Goal: Information Seeking & Learning: Learn about a topic

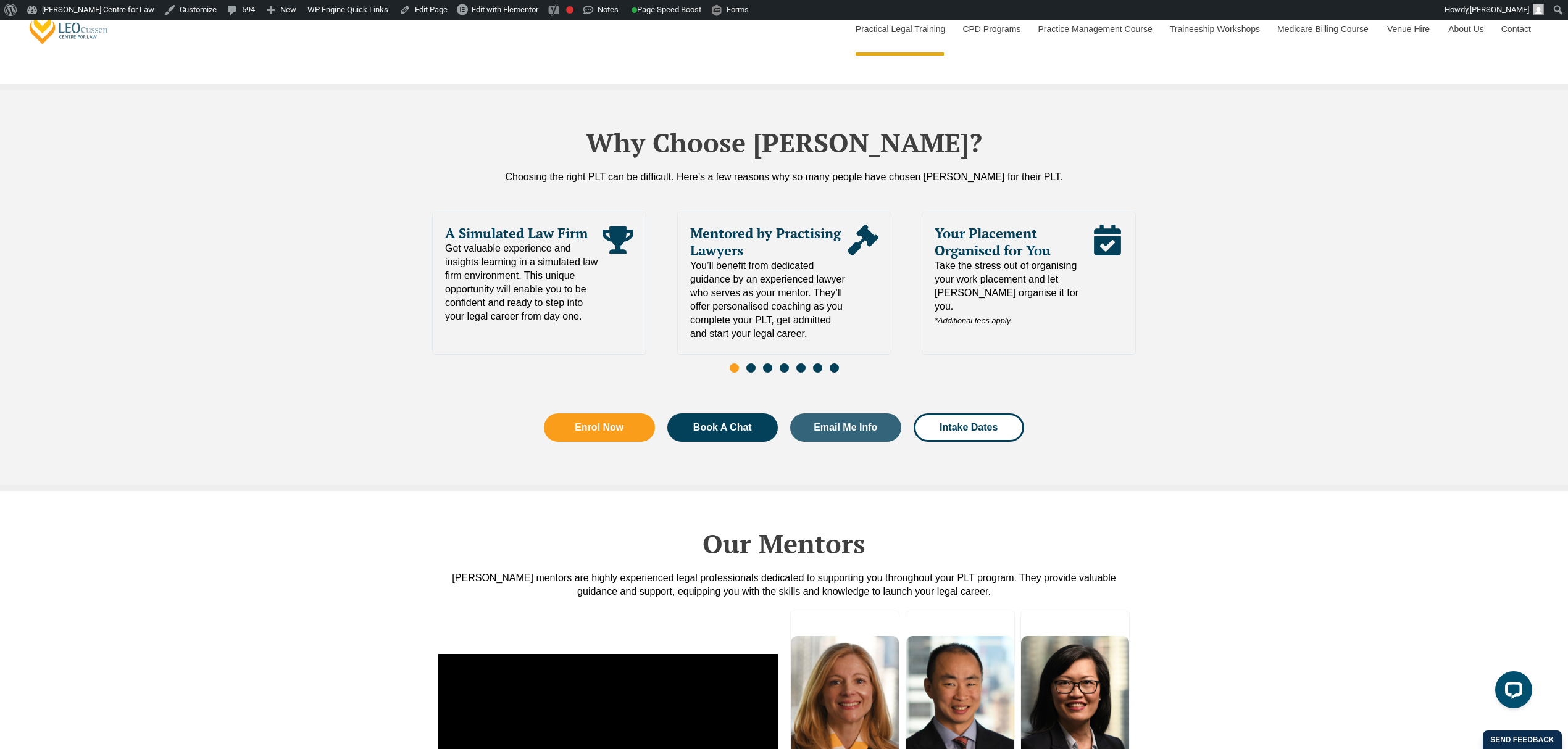
scroll to position [2385, 0]
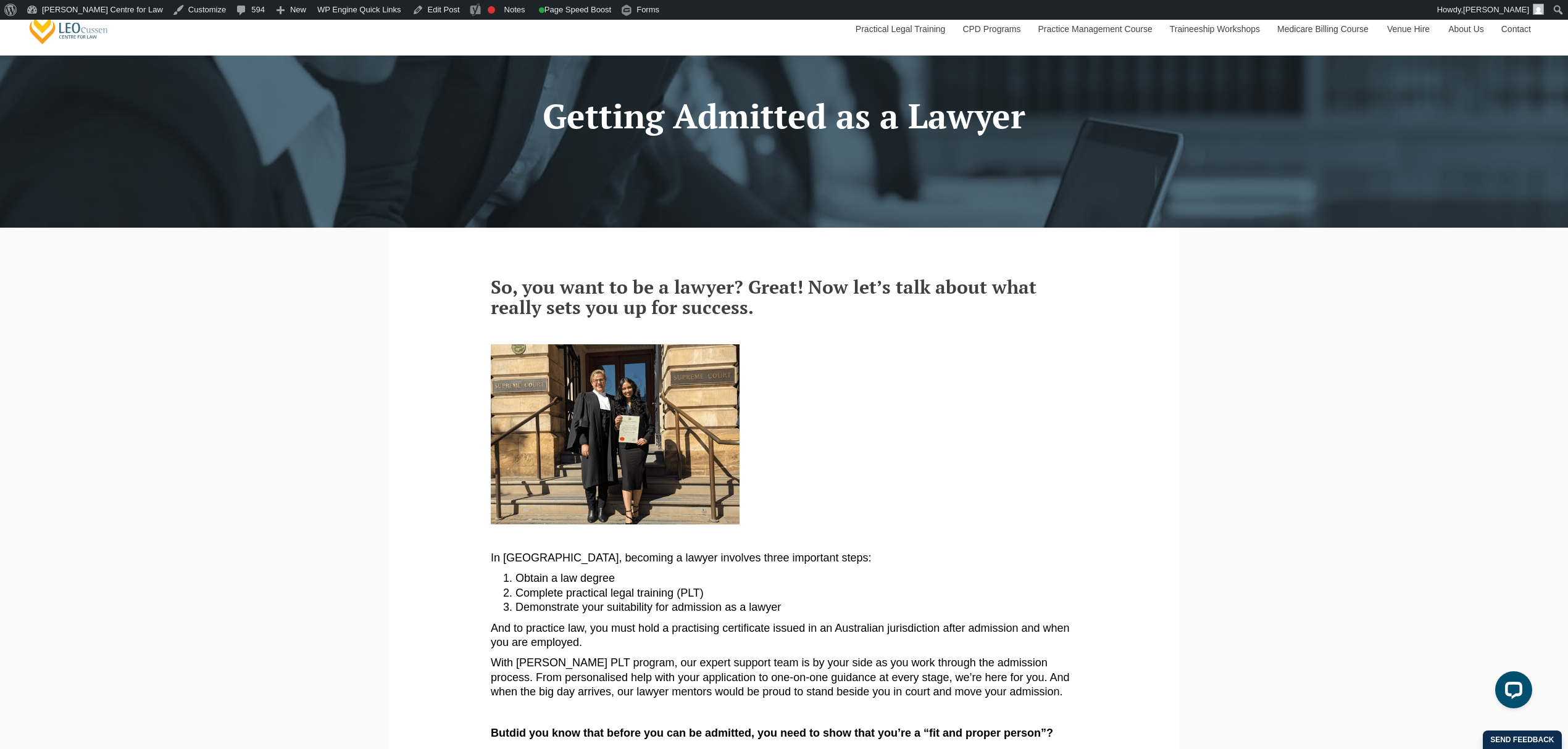
scroll to position [658, 0]
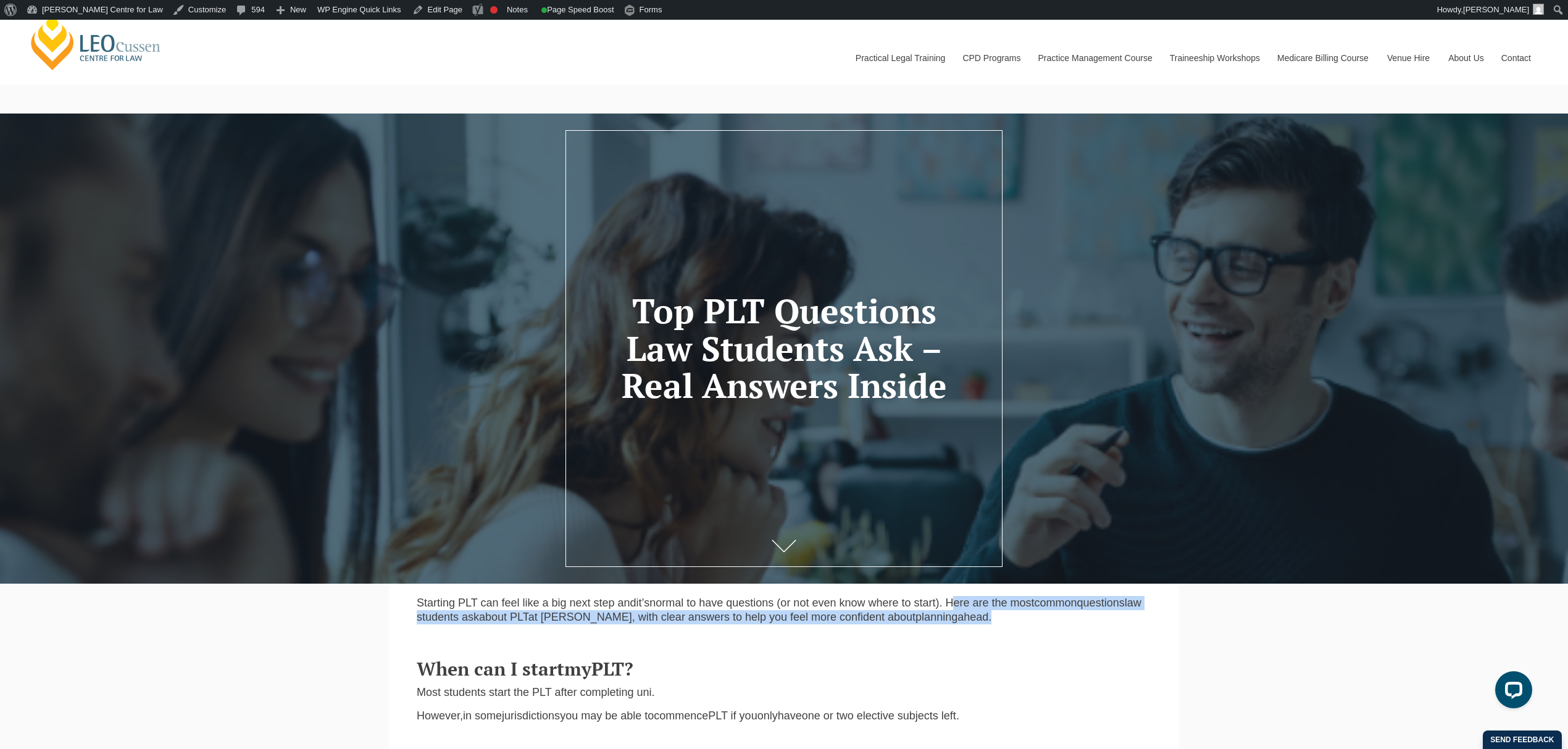
drag, startPoint x: 953, startPoint y: 606, endPoint x: 1011, endPoint y: 627, distance: 61.7
click at [1011, 625] on p "Starting PLT can feel like a big next step and it’s normal to have questions (o…" at bounding box center [784, 611] width 735 height 29
copy p "Here are the most common question s law students ask about PLT at Leo Cussen , …"
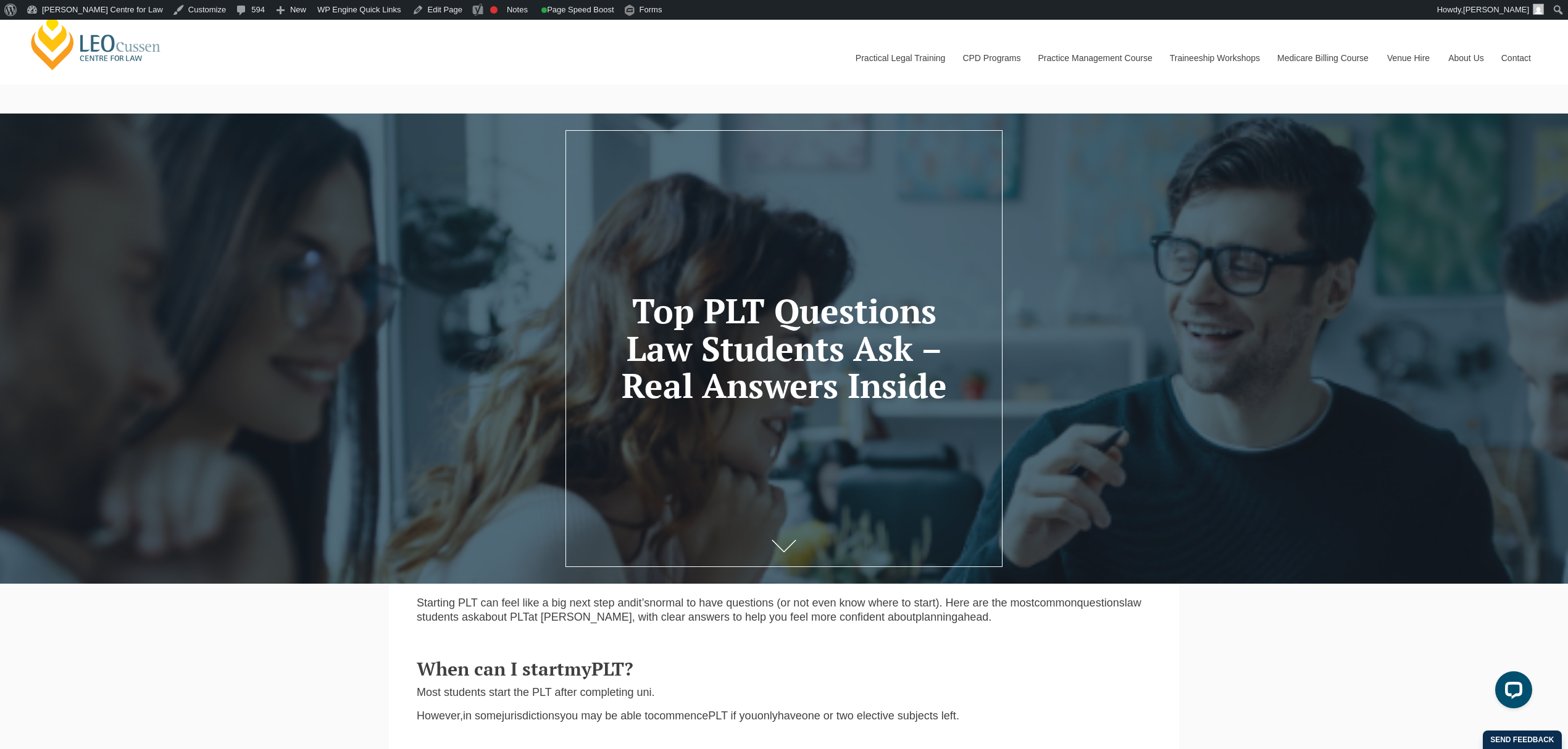
drag, startPoint x: 390, startPoint y: 73, endPoint x: 404, endPoint y: 74, distance: 14.0
click at [390, 73] on div "Leo Cussen Centre for Law Search here Practical Legal Training Our Practical Le…" at bounding box center [784, 45] width 1513 height 79
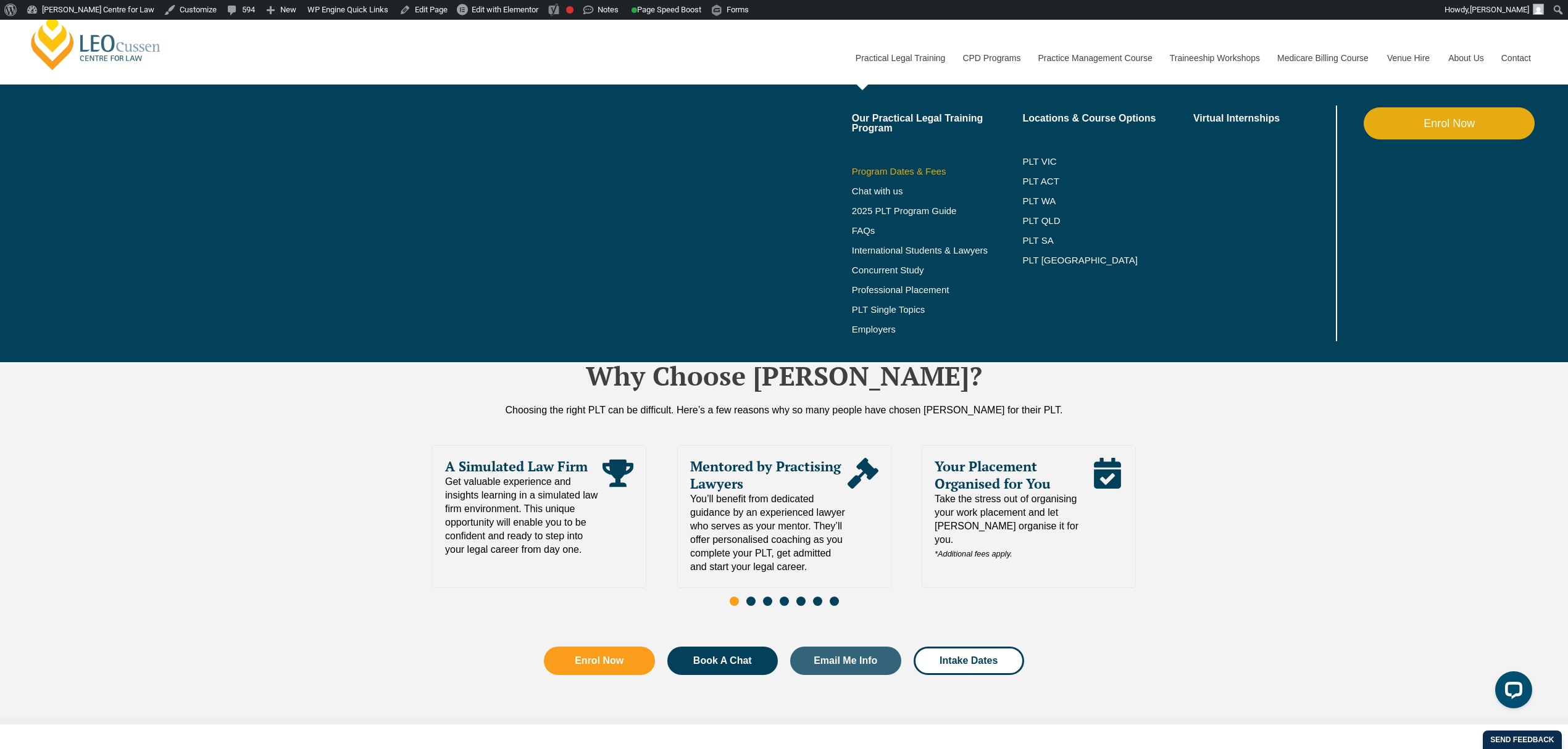
click at [927, 171] on link "Program Dates & Fees" at bounding box center [937, 172] width 171 height 10
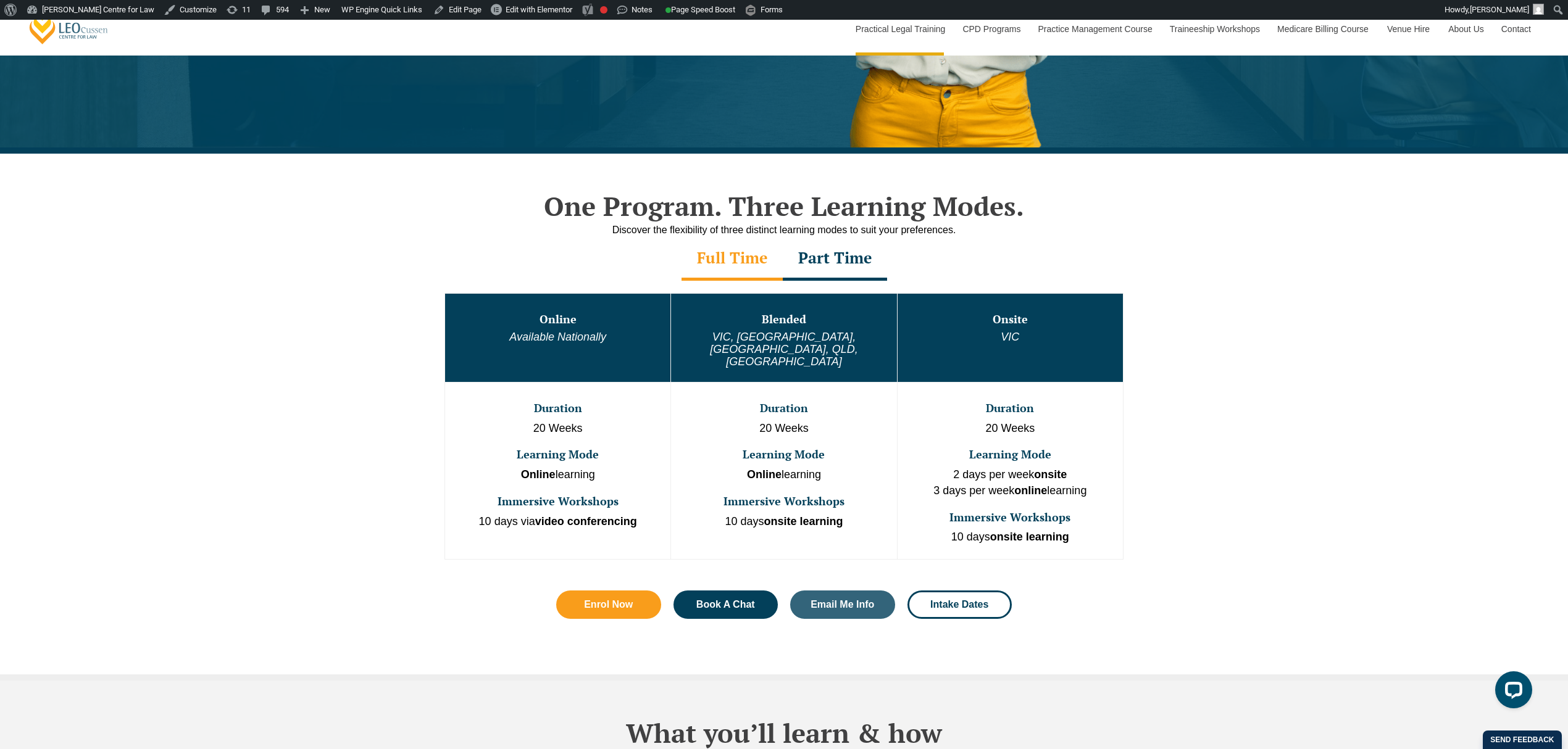
click at [378, 404] on div "One Program. Three Learning Modes. Discover the flexibility of three distinct l…" at bounding box center [784, 417] width 1568 height 527
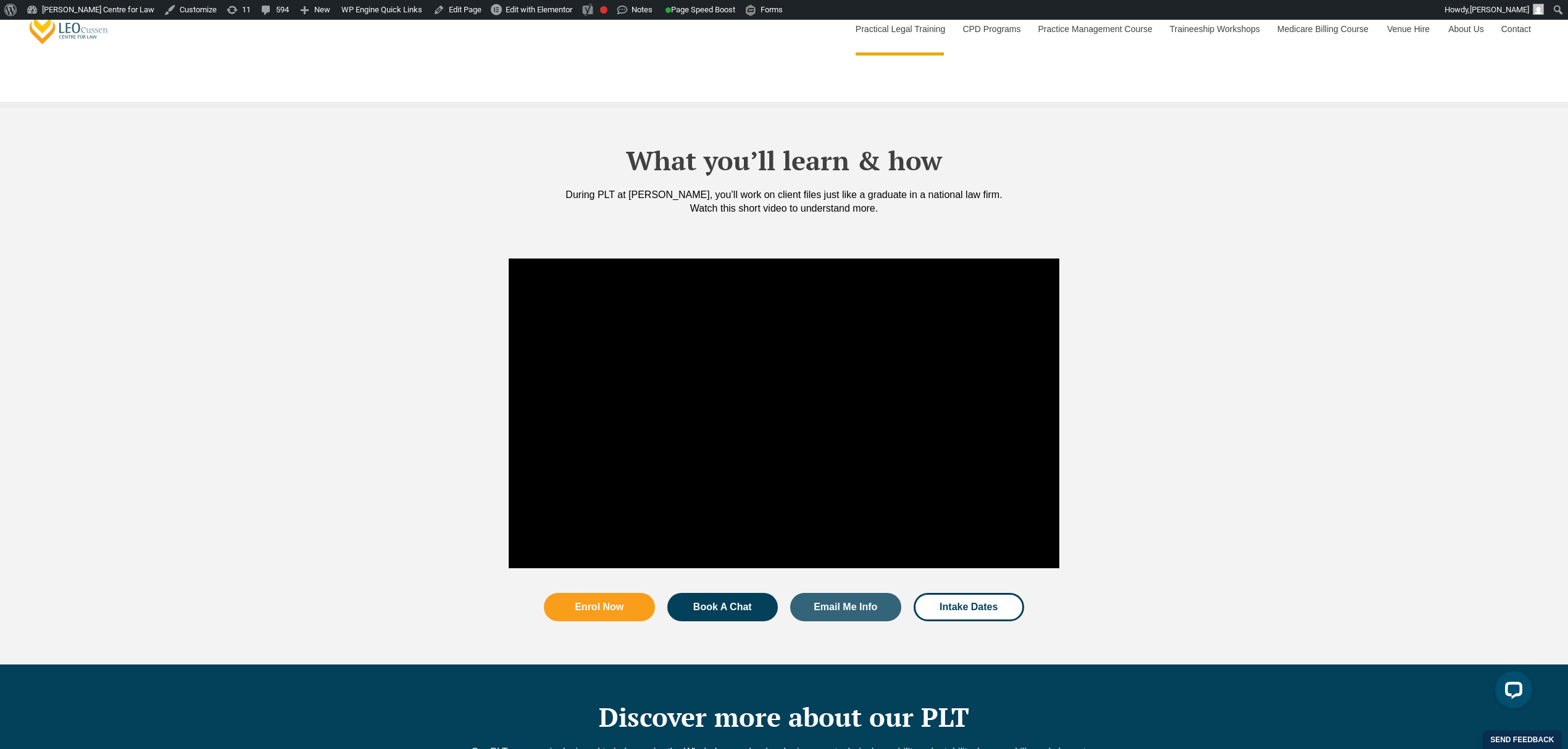
scroll to position [1069, 0]
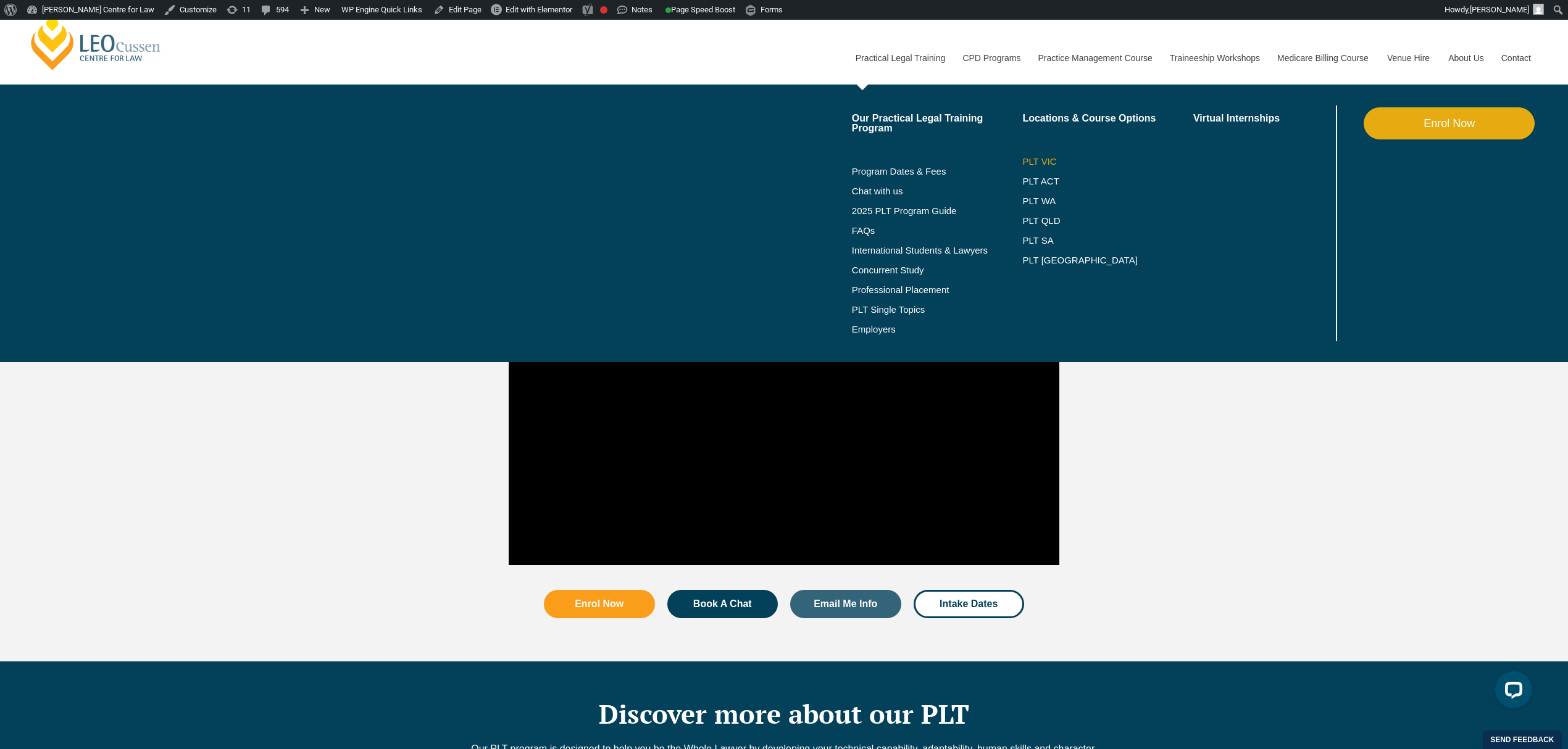
click at [1042, 160] on link "PLT VIC" at bounding box center [1107, 162] width 171 height 10
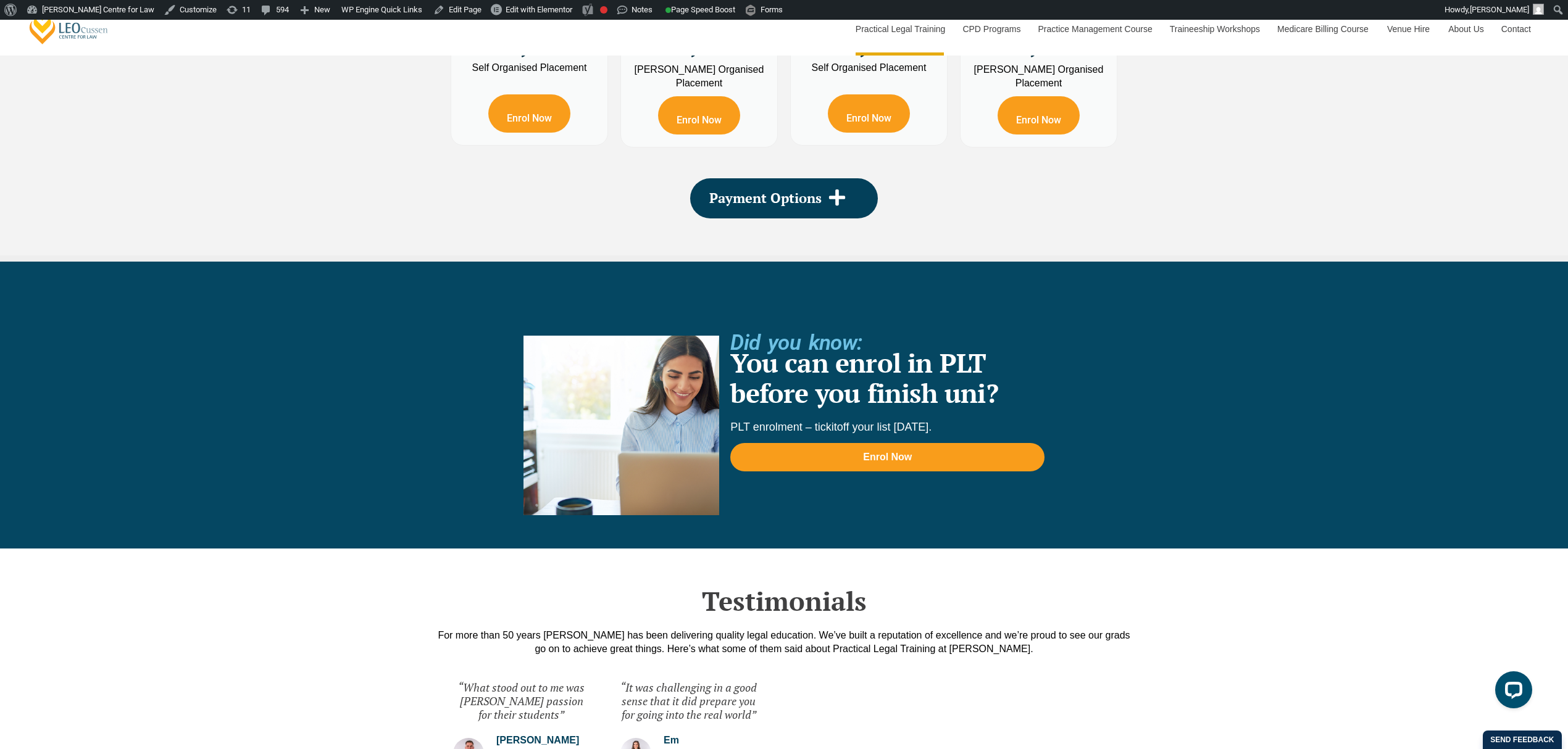
scroll to position [2468, 0]
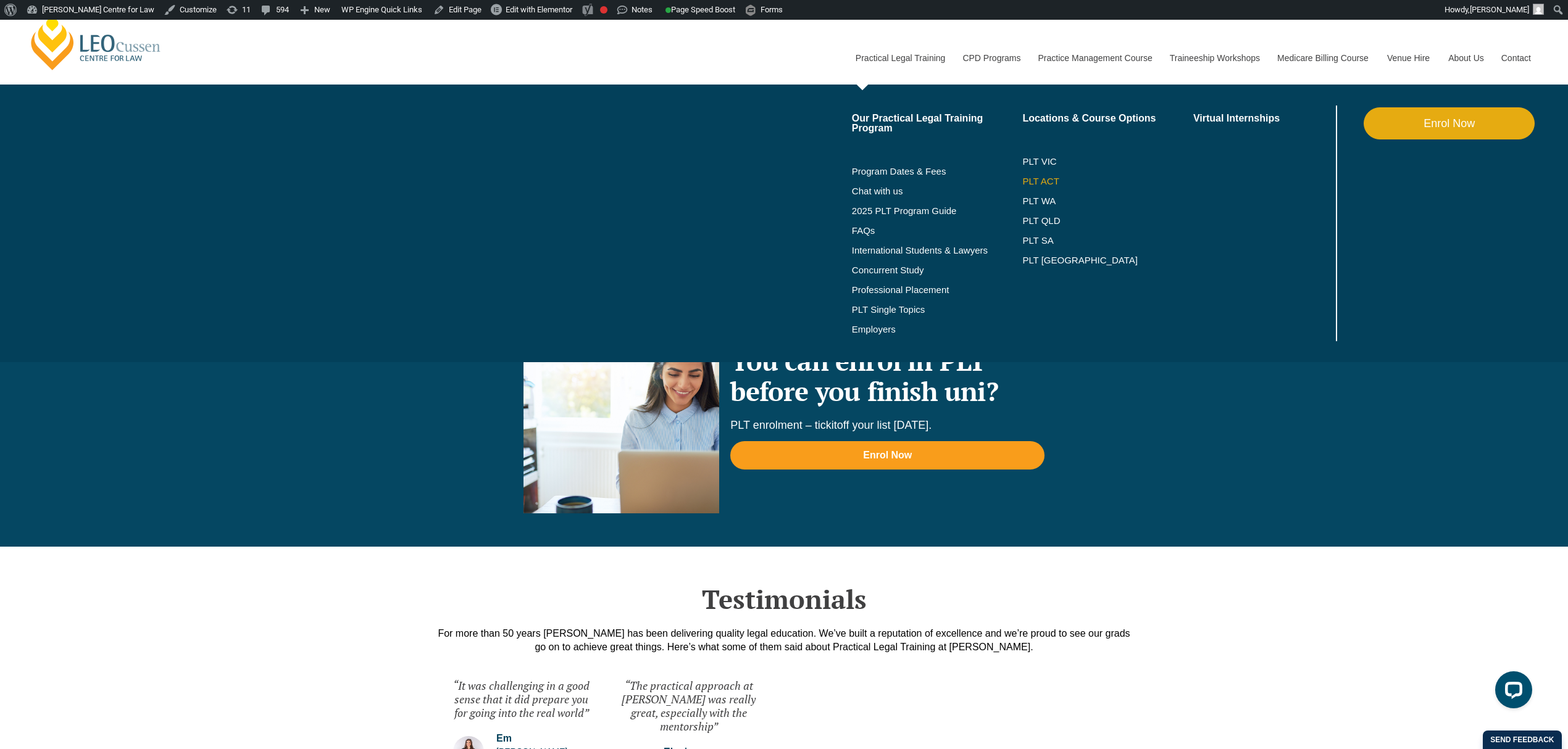
click at [1052, 181] on link "PLT ACT" at bounding box center [1107, 181] width 171 height 10
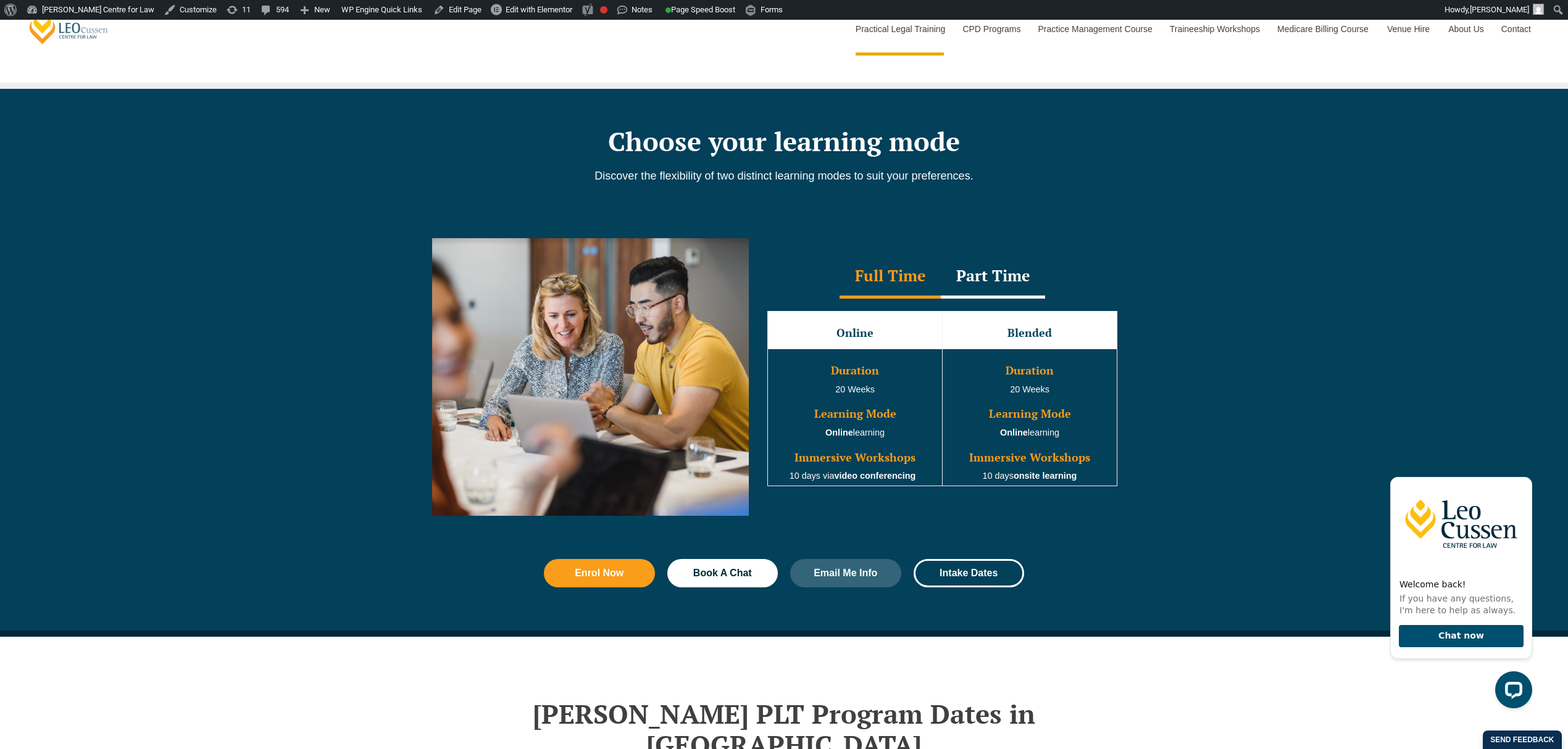
scroll to position [987, 0]
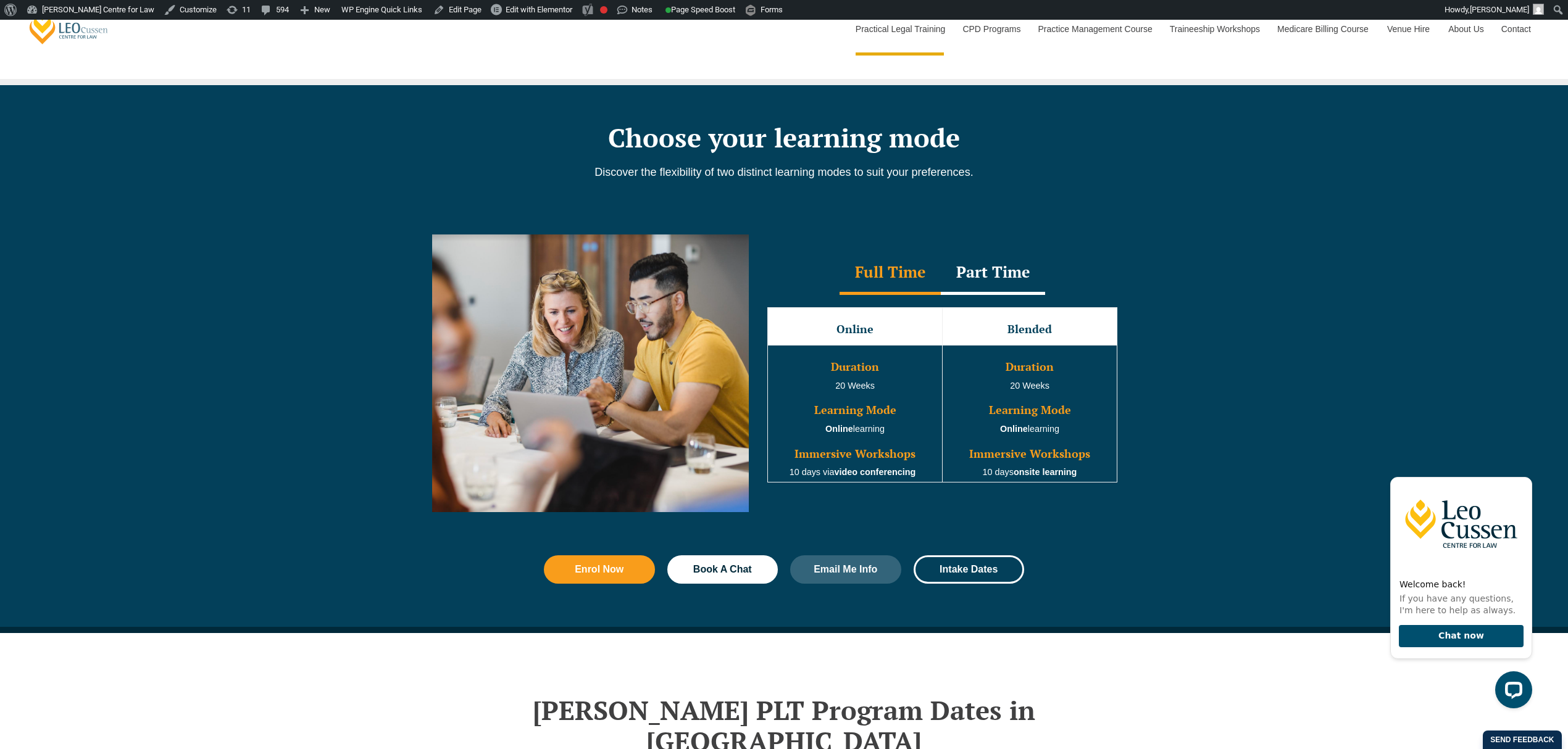
click at [1265, 443] on div "Full Time Part Time Full Time Online Blended Duration 20 Weeks Learning Mode On…" at bounding box center [784, 382] width 1568 height 333
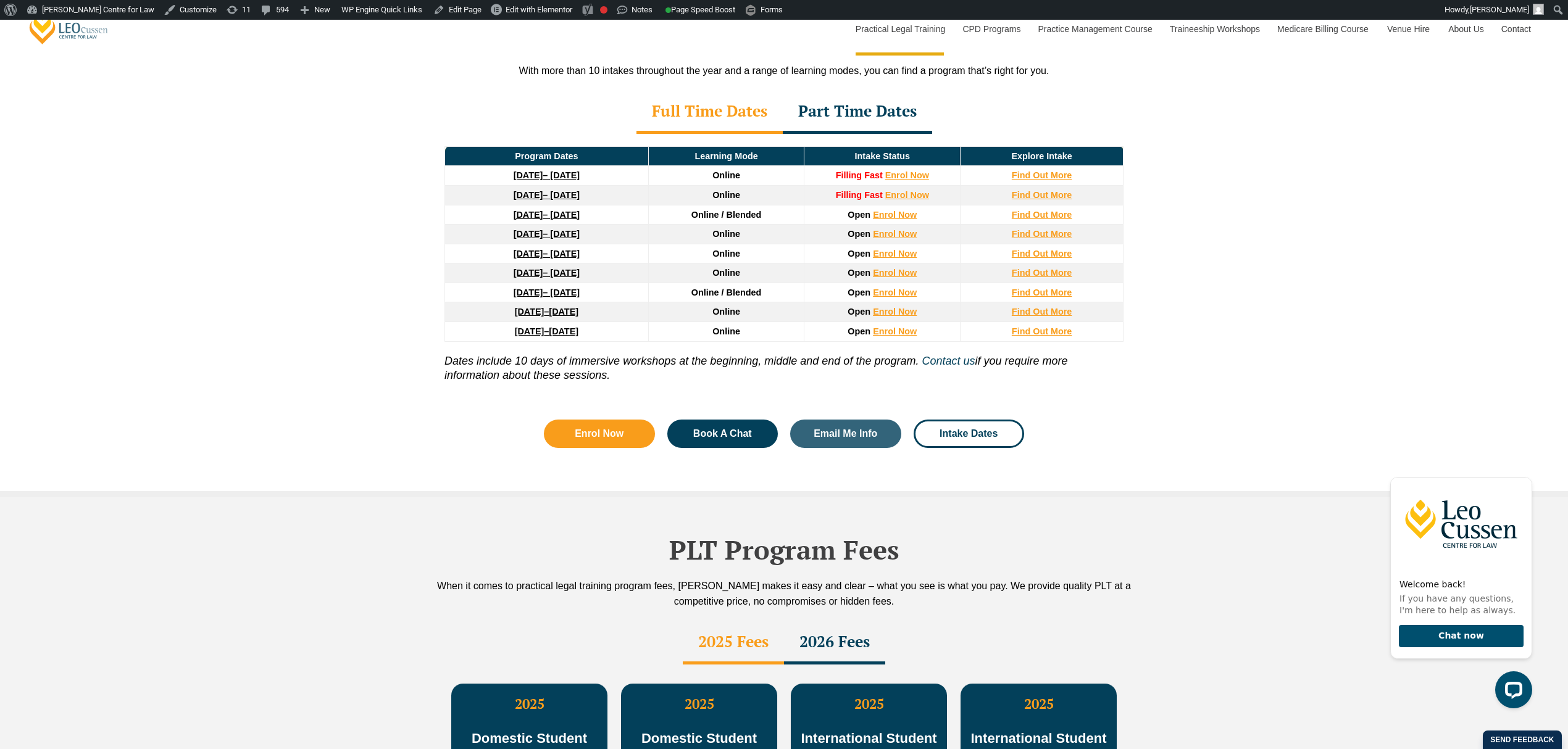
scroll to position [1810, 0]
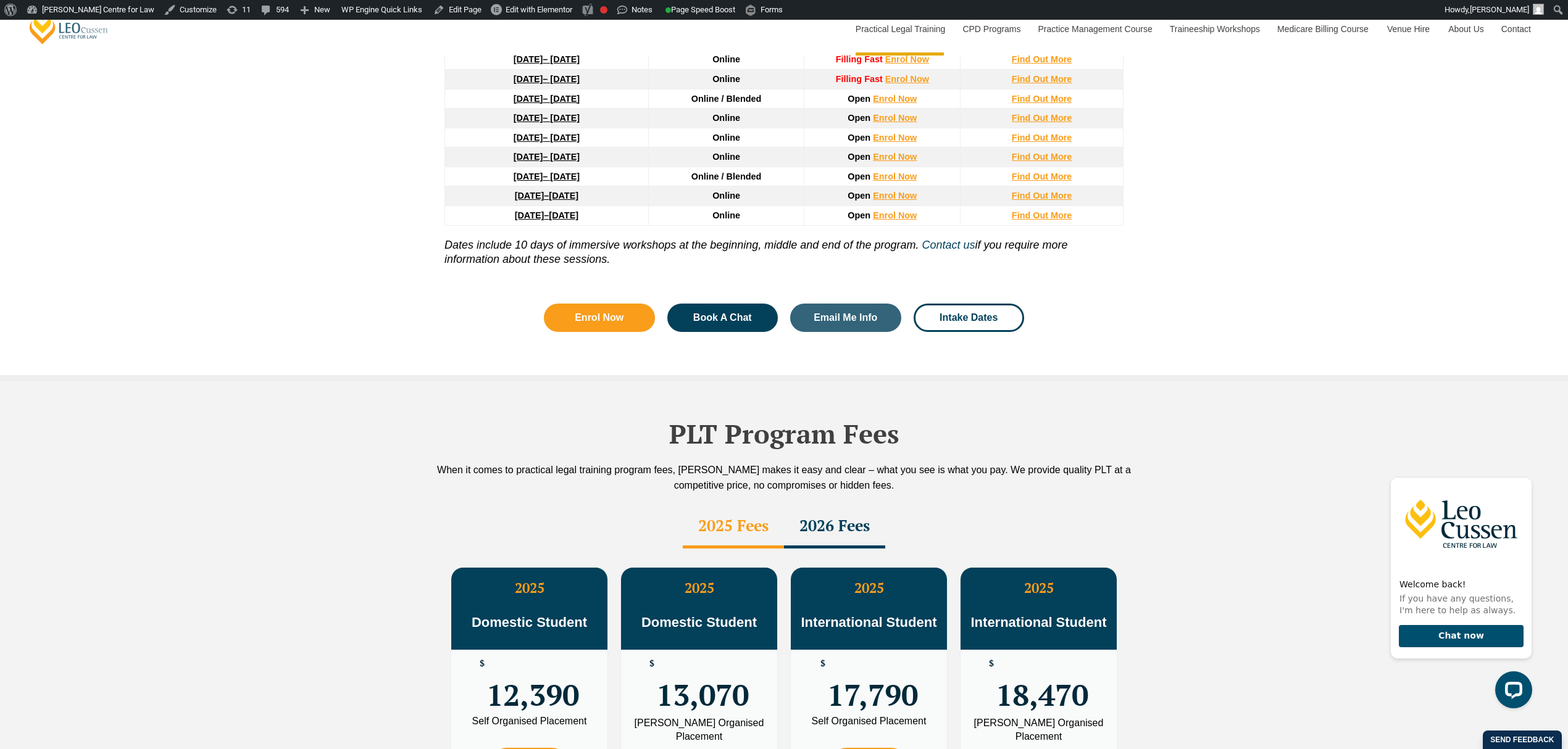
click at [843, 506] on div "2026 Fees" at bounding box center [834, 527] width 101 height 43
click at [711, 506] on div "2025 Fees" at bounding box center [733, 527] width 101 height 43
click at [806, 506] on div "2026 Fees" at bounding box center [834, 527] width 101 height 43
click at [729, 506] on div "2025 Fees" at bounding box center [733, 527] width 101 height 43
click at [822, 506] on div "2026 Fees" at bounding box center [834, 527] width 101 height 43
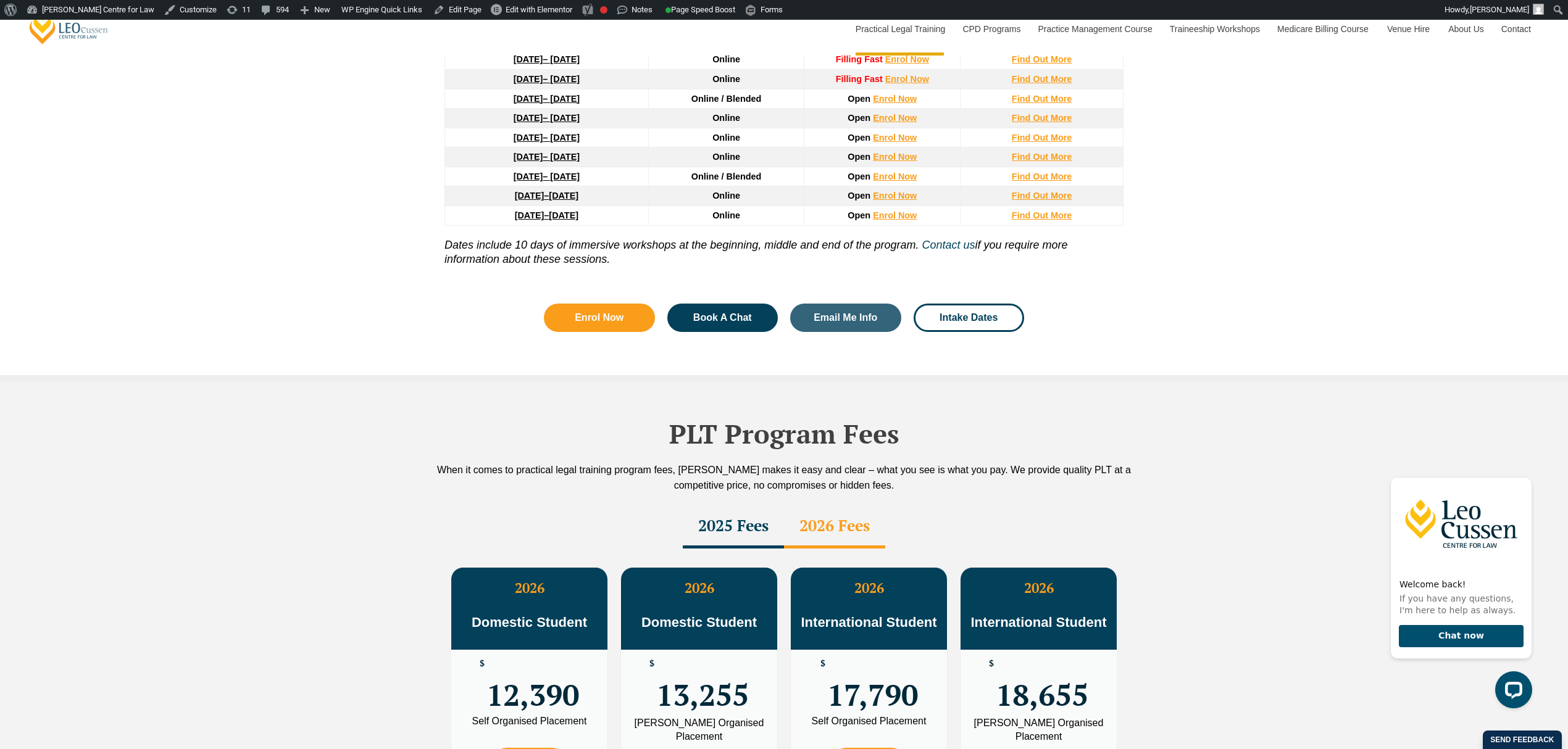
click at [764, 506] on div "2025 Fees" at bounding box center [733, 527] width 101 height 43
click at [827, 506] on div "2026 Fees" at bounding box center [834, 527] width 101 height 43
click at [752, 506] on div "2025 Fees" at bounding box center [733, 527] width 101 height 43
click at [835, 506] on div "2026 Fees" at bounding box center [834, 527] width 101 height 43
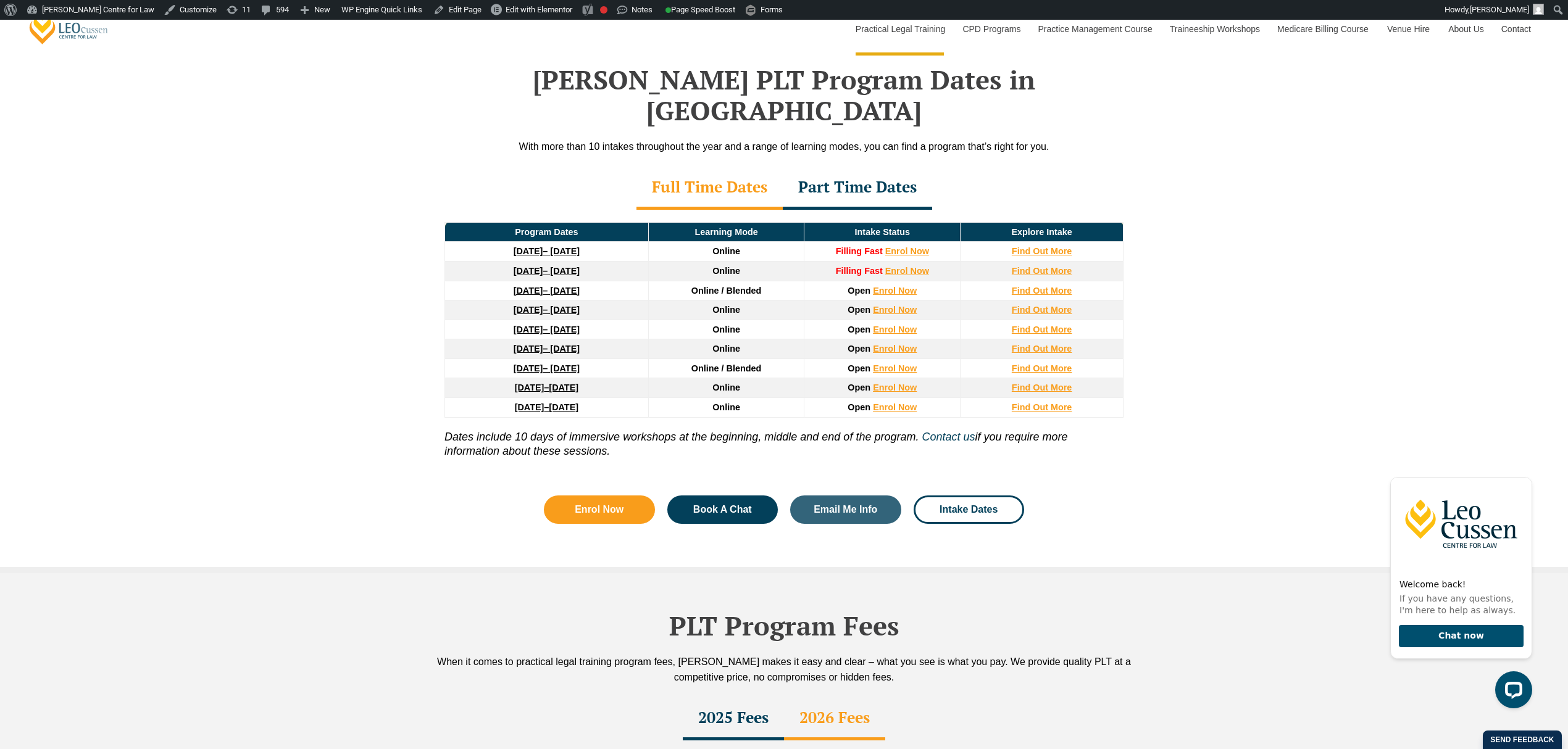
scroll to position [1398, 0]
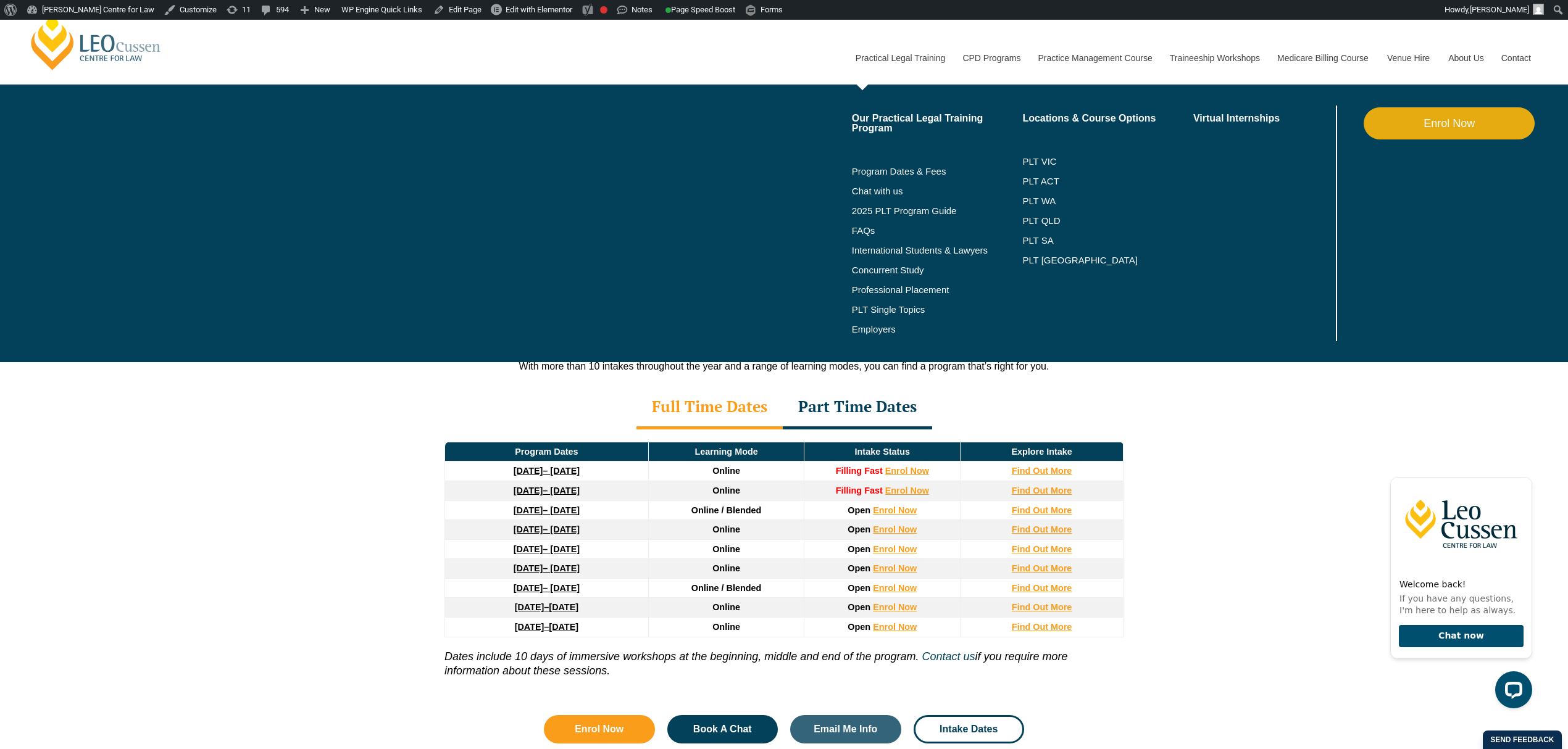
click at [1050, 208] on li "PLT WA" at bounding box center [1107, 200] width 171 height 20
click at [1050, 205] on link "PLT WA" at bounding box center [1092, 201] width 140 height 10
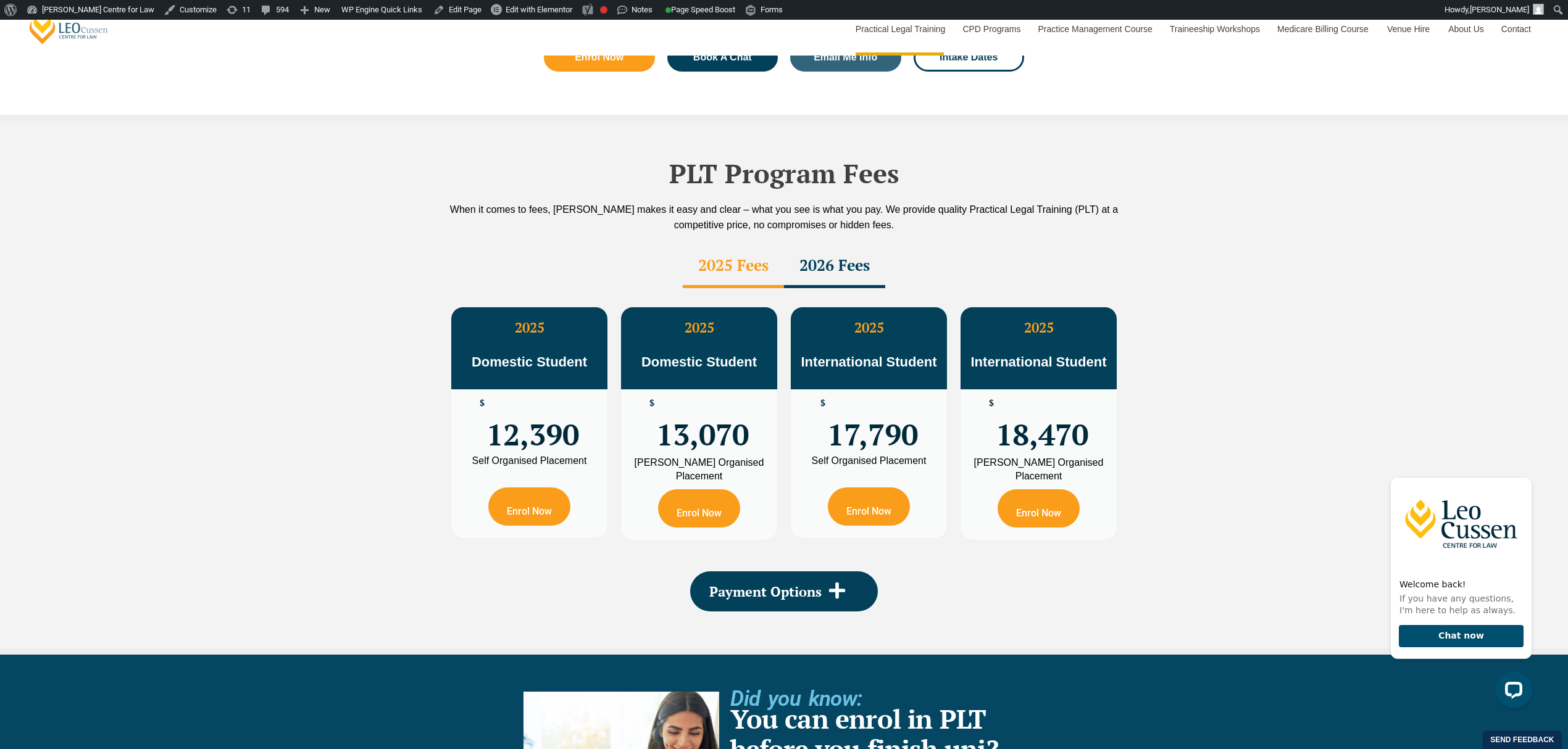
scroll to position [2138, 0]
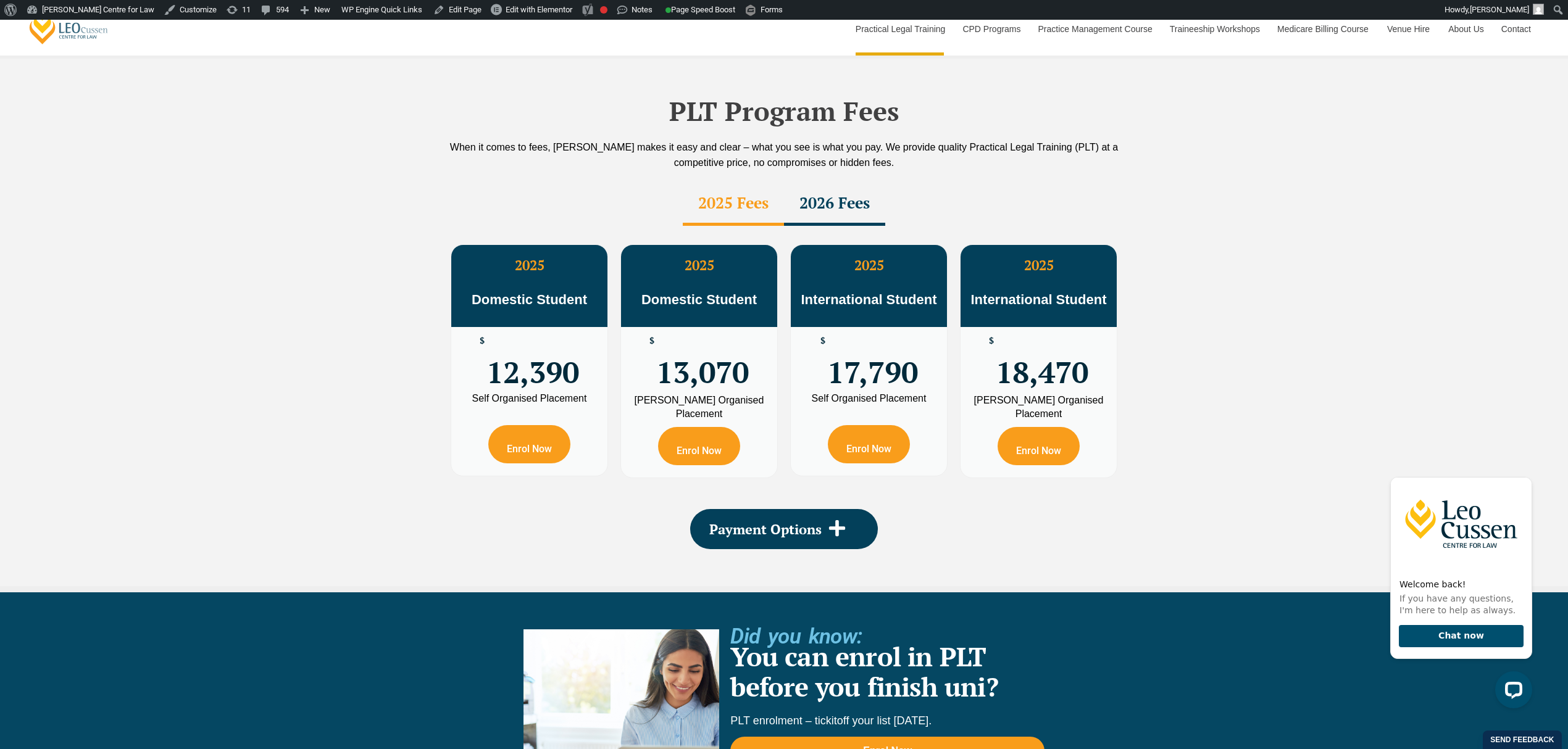
click at [755, 470] on div "PLT Program Fees When it comes to fees, [PERSON_NAME] makes it easy and clear –…" at bounding box center [784, 322] width 703 height 528
click at [758, 509] on div "Payment Options" at bounding box center [784, 529] width 187 height 40
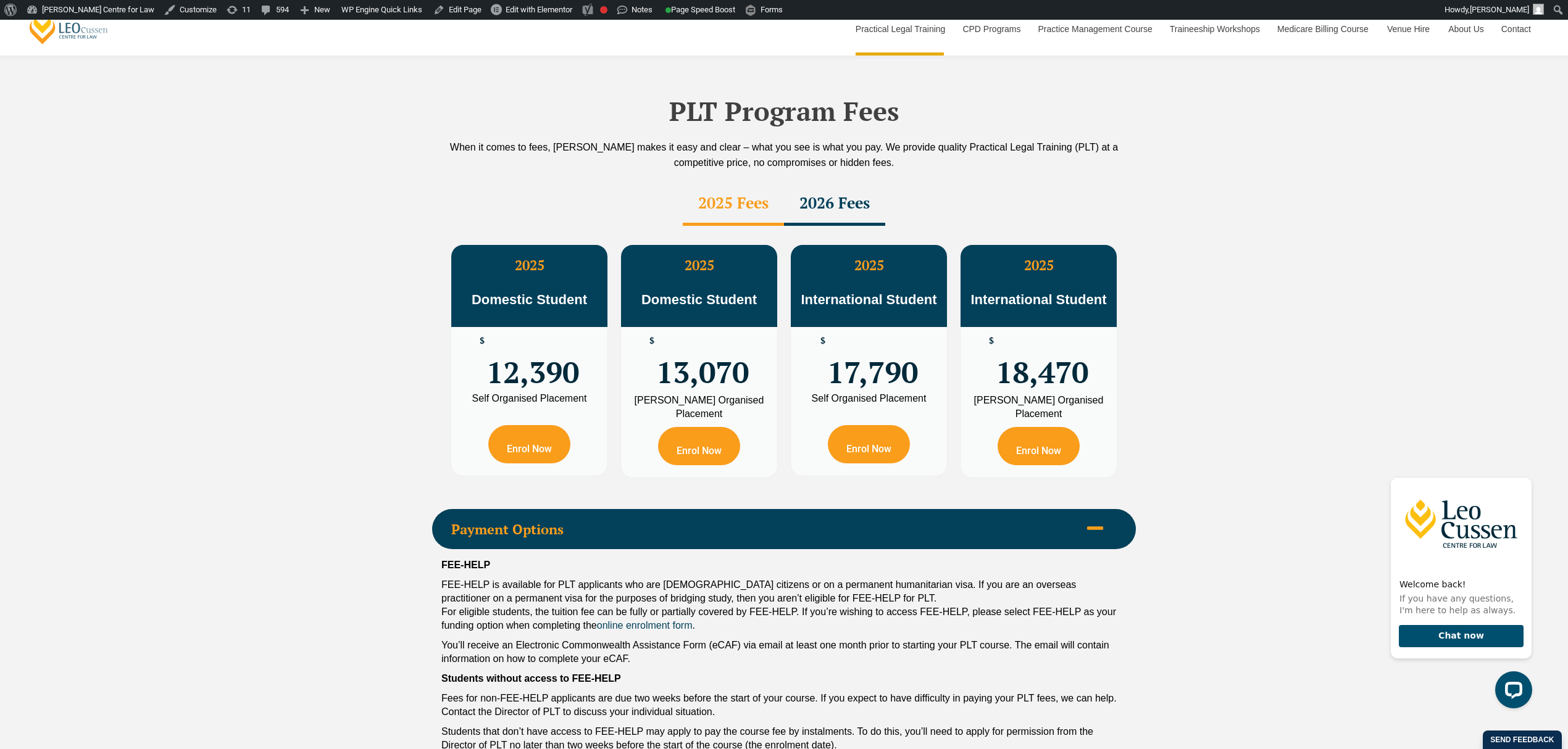
click at [760, 509] on div "Payment Options" at bounding box center [784, 529] width 703 height 40
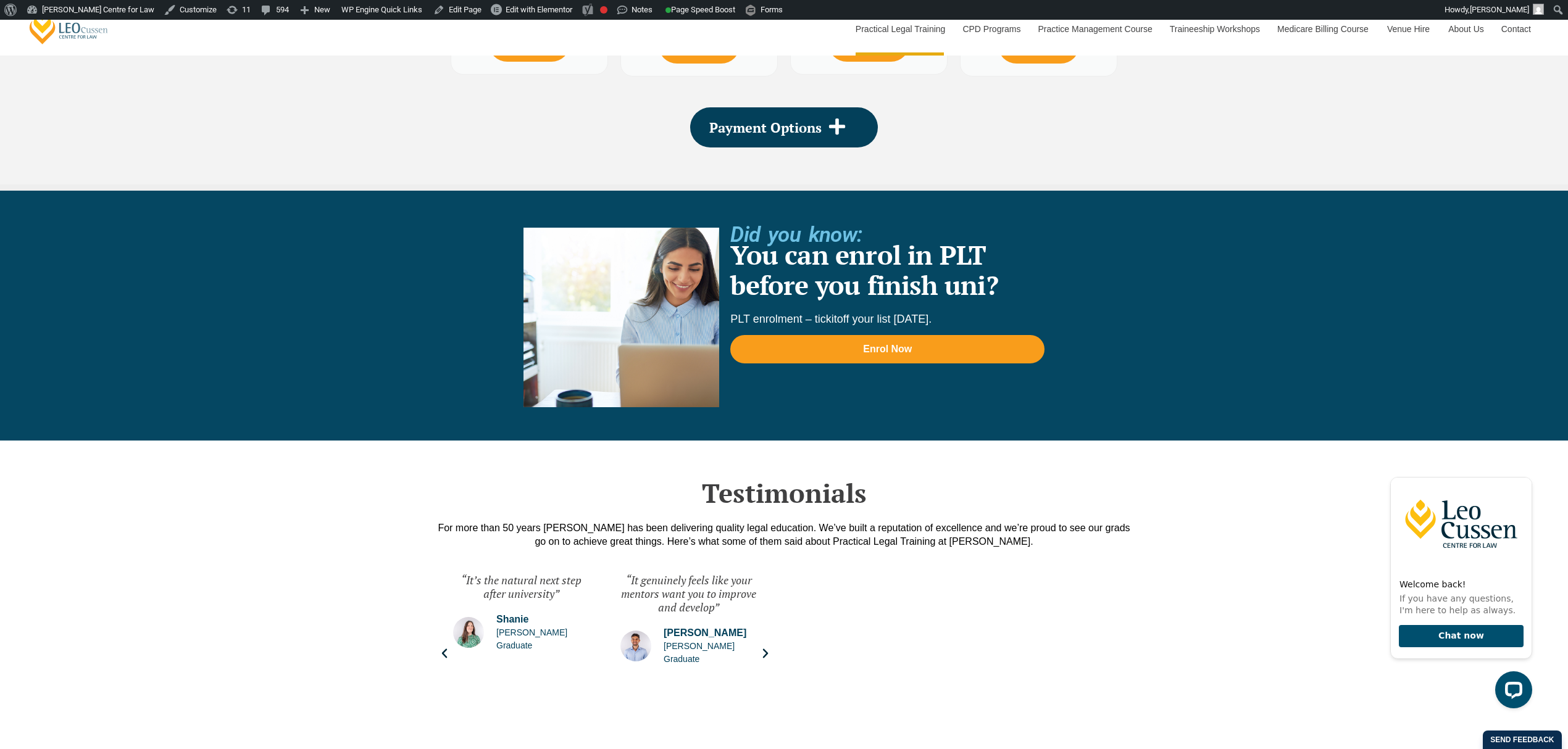
scroll to position [2632, 0]
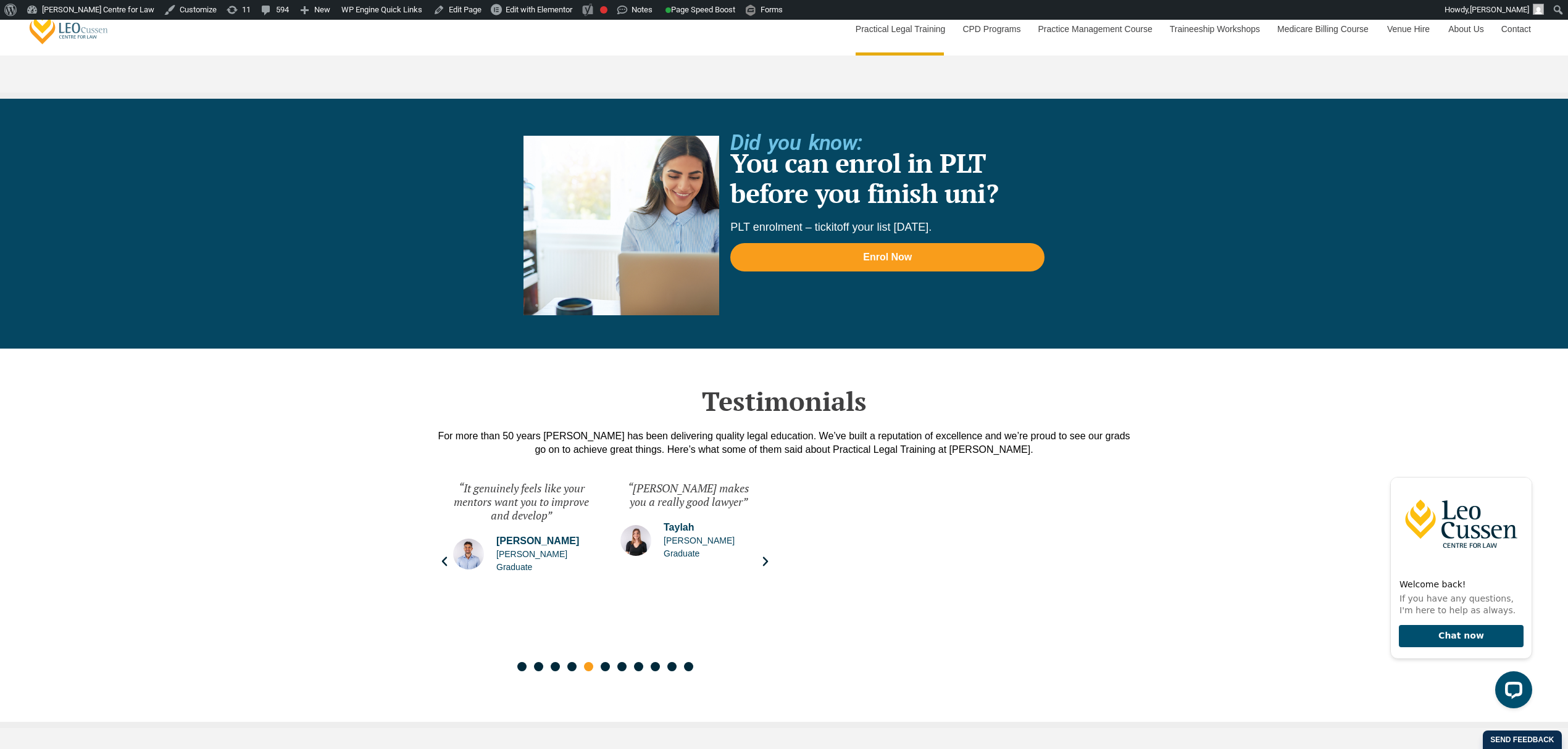
click at [907, 523] on div at bounding box center [963, 573] width 346 height 195
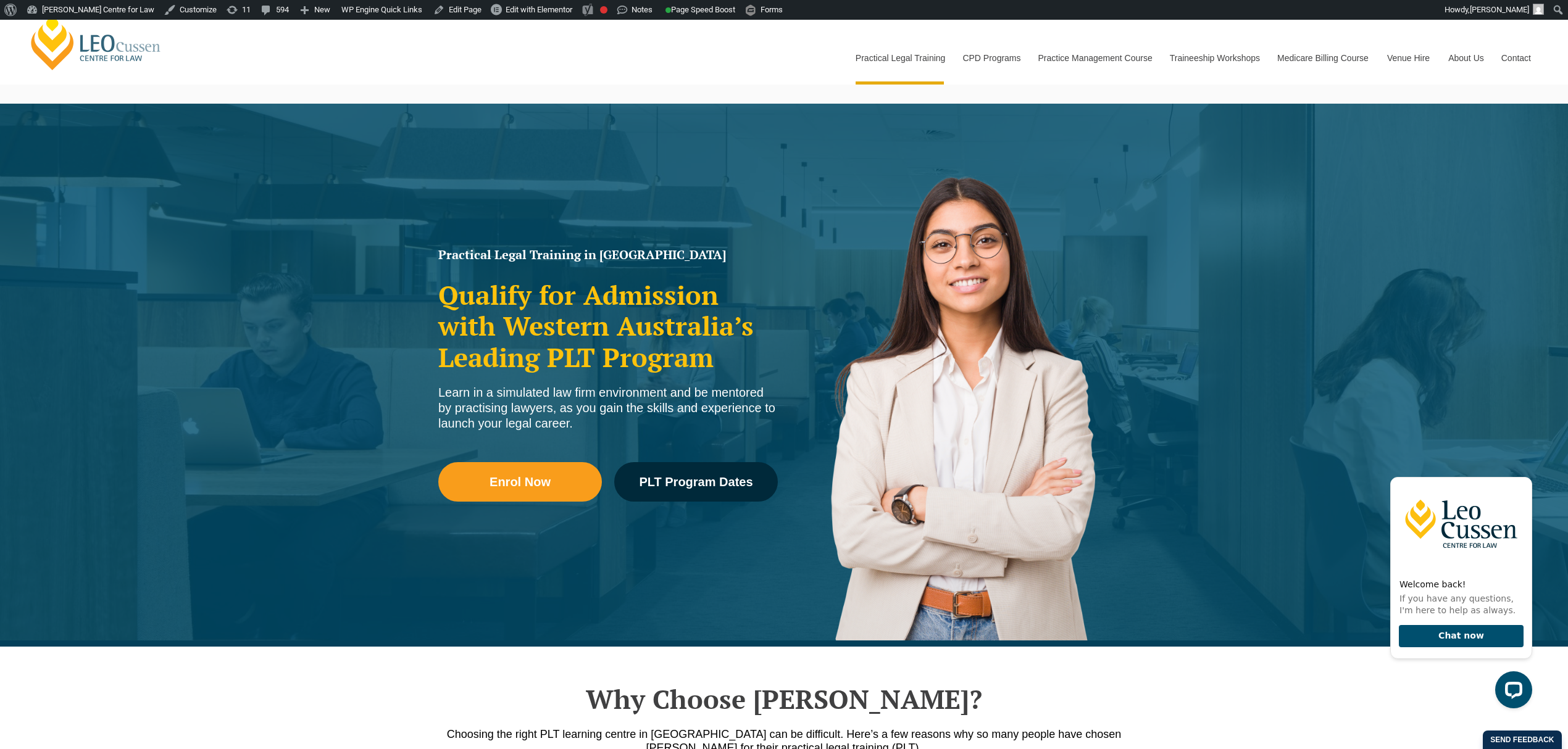
scroll to position [0, 0]
